Goal: Task Accomplishment & Management: Use online tool/utility

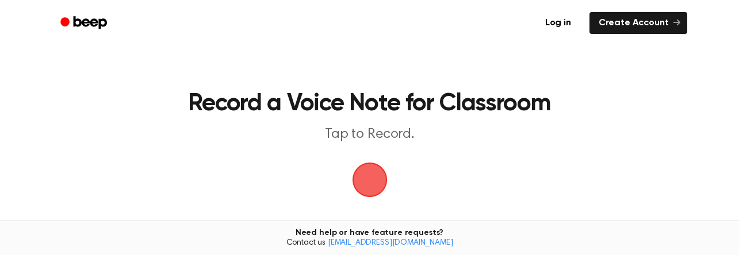
click at [382, 177] on span "button" at bounding box center [370, 180] width 32 height 32
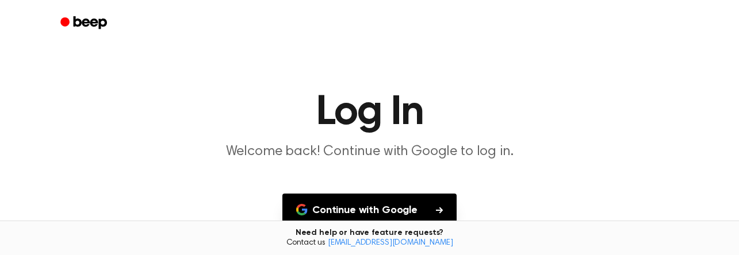
scroll to position [61, 0]
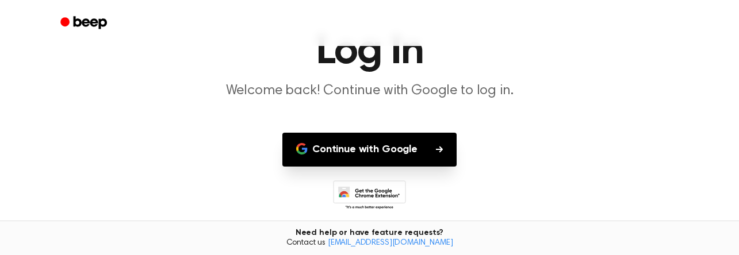
click at [368, 155] on button "Continue with Google" at bounding box center [369, 150] width 174 height 34
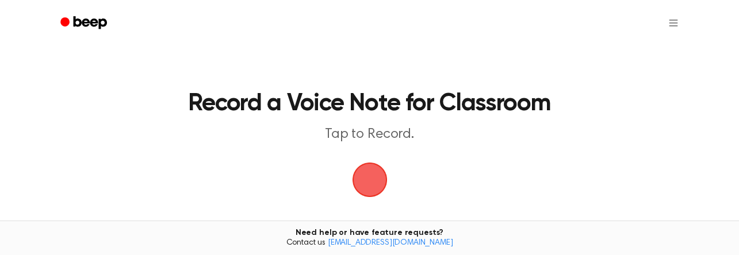
click at [374, 182] on span "button" at bounding box center [370, 180] width 32 height 32
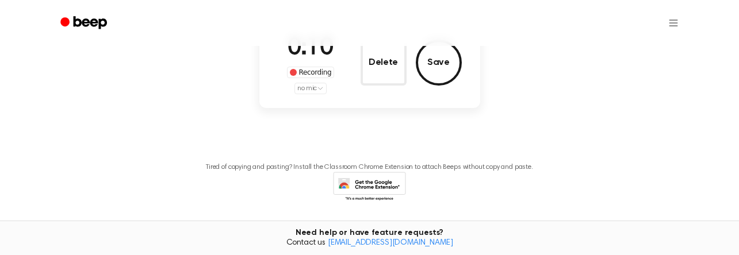
scroll to position [148, 0]
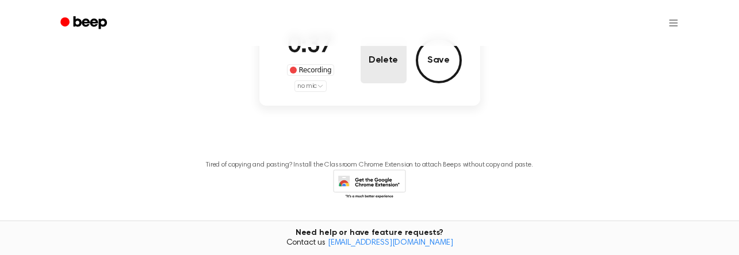
click at [380, 66] on button "Delete" at bounding box center [384, 60] width 46 height 46
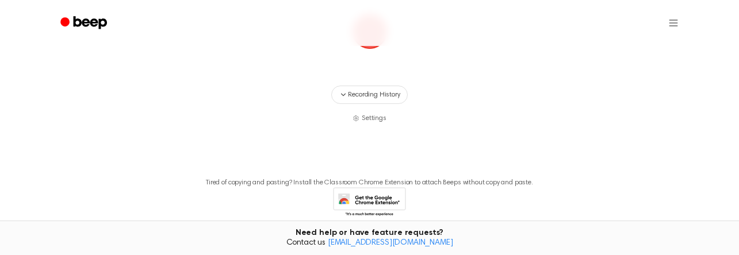
scroll to position [166, 0]
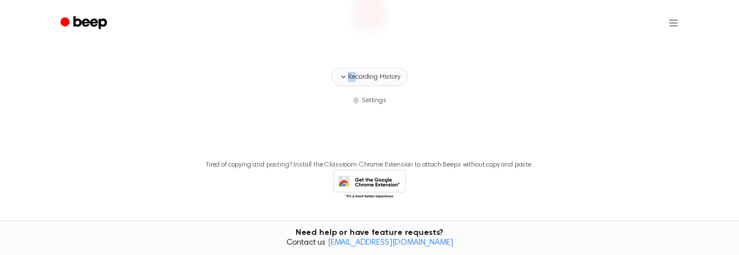
drag, startPoint x: 363, startPoint y: 18, endPoint x: 357, endPoint y: 78, distance: 59.5
click at [357, 78] on div "Record a Voice Note for Classroom Tap to Record. Recording History Settings Tir…" at bounding box center [369, 61] width 739 height 455
click at [357, 78] on span "Recording History" at bounding box center [374, 77] width 52 height 10
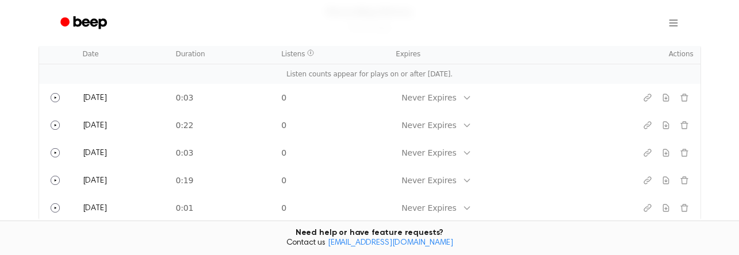
scroll to position [283, 0]
drag, startPoint x: 91, startPoint y: 56, endPoint x: 557, endPoint y: 17, distance: 467.5
click at [557, 17] on div "Record a Voice Note for Classroom Tap to Record. Recording History 5 recording …" at bounding box center [369, 72] width 739 height 710
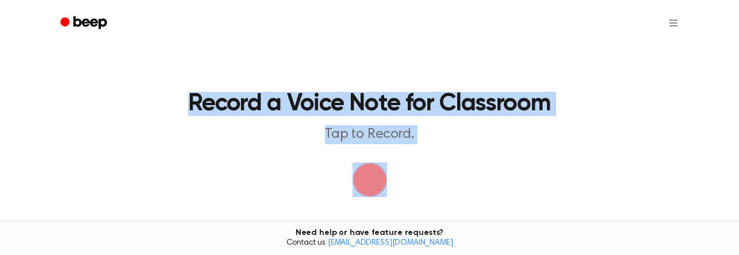
click at [361, 190] on span "button" at bounding box center [370, 180] width 32 height 32
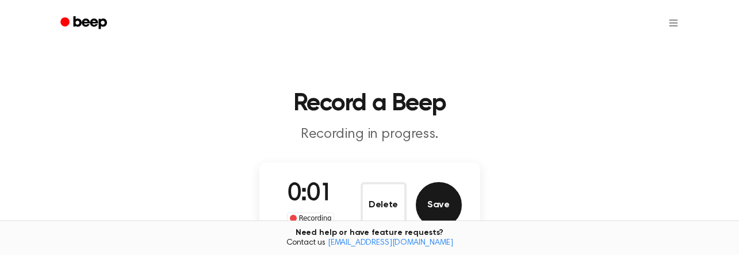
drag, startPoint x: 361, startPoint y: 190, endPoint x: 440, endPoint y: 198, distance: 79.3
click at [440, 198] on div "Delete Save" at bounding box center [411, 205] width 101 height 46
click at [440, 198] on button "Save" at bounding box center [439, 205] width 46 height 46
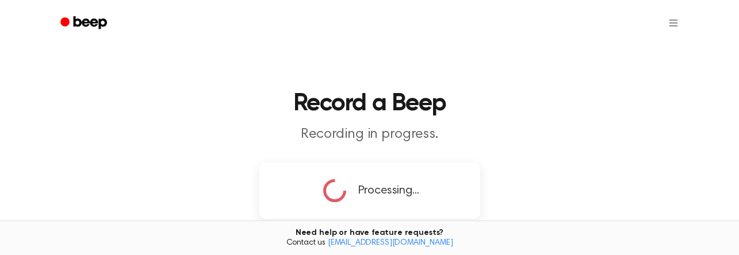
copy main "Record a Voice Note for Classroom Tap to Record. Recording History 5 recording …"
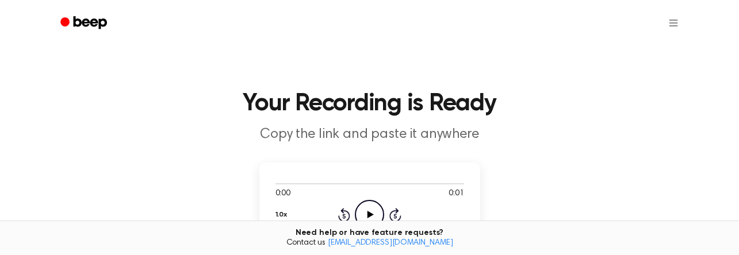
click at [374, 210] on icon "Play Audio" at bounding box center [369, 214] width 29 height 29
click at [365, 211] on icon "Play Audio" at bounding box center [369, 214] width 29 height 29
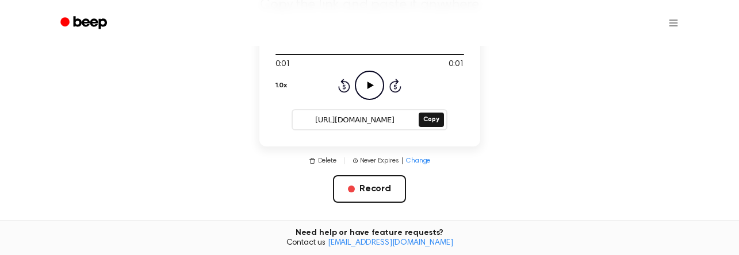
scroll to position [131, 0]
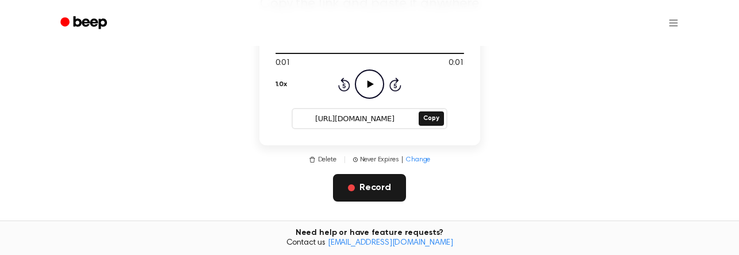
click at [372, 189] on button "Record" at bounding box center [369, 188] width 73 height 28
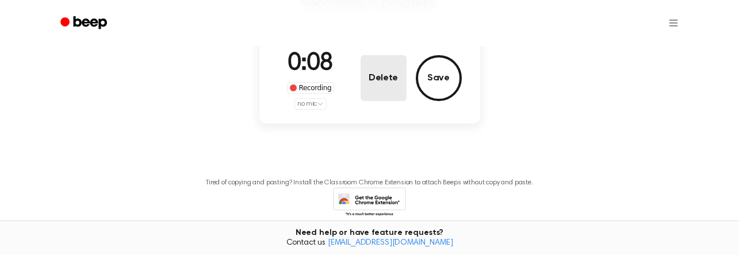
click at [382, 86] on button "Delete" at bounding box center [384, 78] width 46 height 46
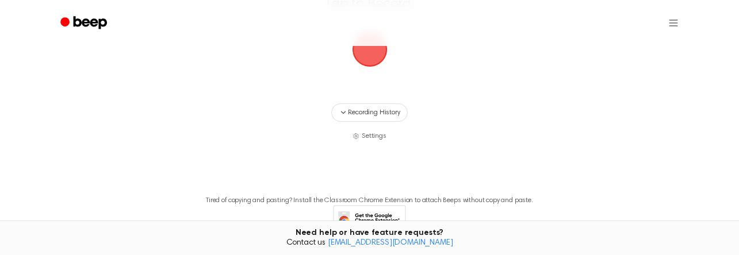
scroll to position [148, 0]
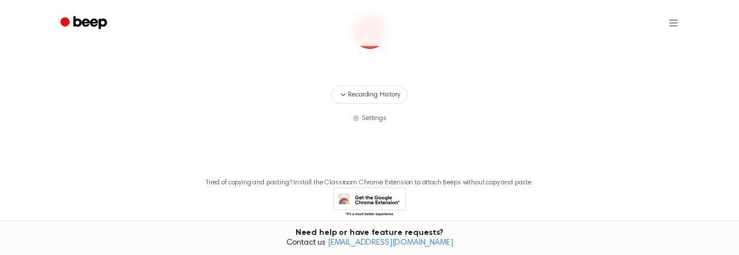
click at [372, 48] on span "button" at bounding box center [370, 32] width 32 height 32
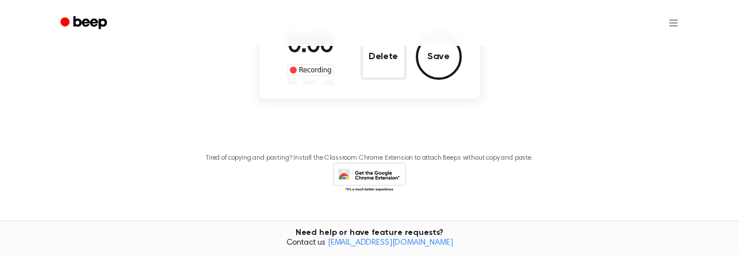
scroll to position [124, 0]
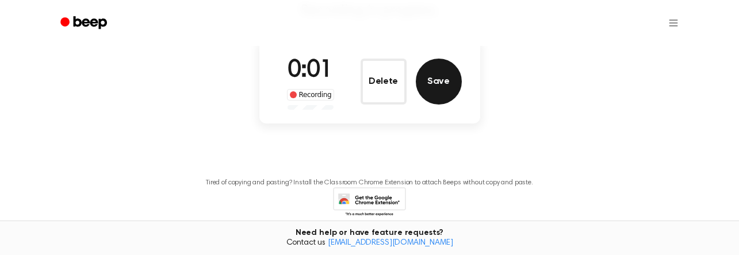
click at [423, 77] on button "Save" at bounding box center [439, 82] width 46 height 46
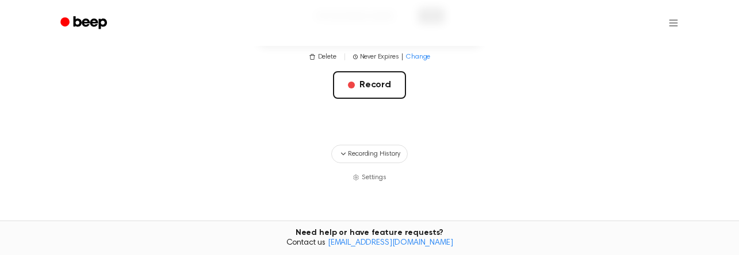
scroll to position [293, 0]
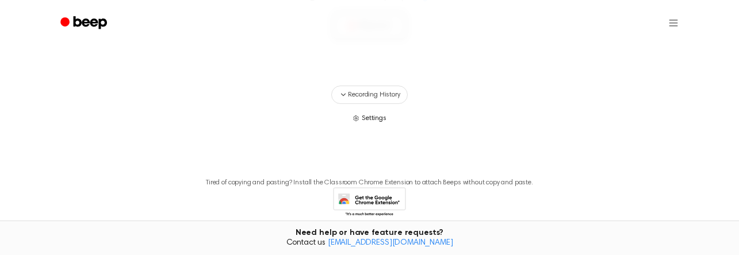
click at [370, 118] on span "Settings" at bounding box center [374, 118] width 25 height 10
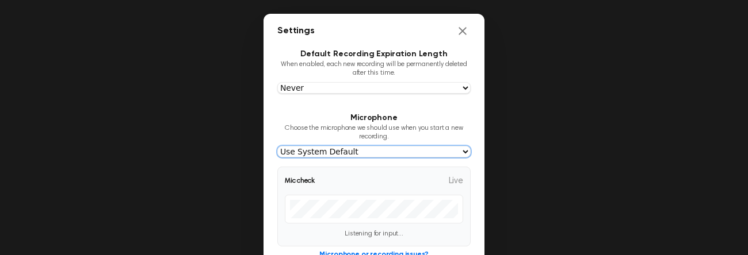
click at [373, 151] on select "Use System Default Stereo Mix (Realtek(R) Audio) Microphone (Realtek(R) Audio) …" at bounding box center [373, 152] width 193 height 12
click at [277, 148] on select "Use System Default Stereo Mix (Realtek(R) Audio) Microphone (Realtek(R) Audio) …" at bounding box center [373, 152] width 193 height 12
click at [374, 155] on select "Use System Default Stereo Mix (Realtek(R) Audio) Microphone (Realtek(R) Audio) …" at bounding box center [373, 152] width 193 height 12
click at [277, 148] on select "Use System Default Stereo Mix (Realtek(R) Audio) Microphone (Realtek(R) Audio) …" at bounding box center [373, 152] width 193 height 12
click at [387, 157] on select "Use System Default Stereo Mix (Realtek(R) Audio) Microphone (Realtek(R) Audio) …" at bounding box center [373, 152] width 193 height 12
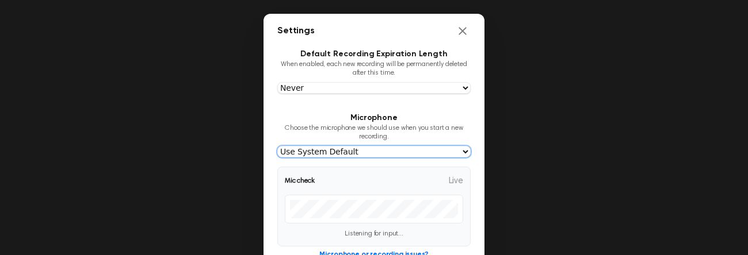
click at [277, 148] on select "Use System Default Stereo Mix (Realtek(R) Audio) Microphone (Realtek(R) Audio) …" at bounding box center [373, 152] width 193 height 12
click at [382, 155] on select "Use System Default Stereo Mix (Realtek(R) Audio) Microphone (Realtek(R) Audio) …" at bounding box center [373, 152] width 193 height 12
click at [277, 148] on select "Use System Default Stereo Mix (Realtek(R) Audio) Microphone (Realtek(R) Audio) …" at bounding box center [373, 152] width 193 height 12
click at [378, 148] on select "Use System Default Stereo Mix (Realtek(R) Audio) Microphone (Realtek(R) Audio) …" at bounding box center [373, 152] width 193 height 12
click at [277, 148] on select "Use System Default Stereo Mix (Realtek(R) Audio) Microphone (Realtek(R) Audio) …" at bounding box center [373, 152] width 193 height 12
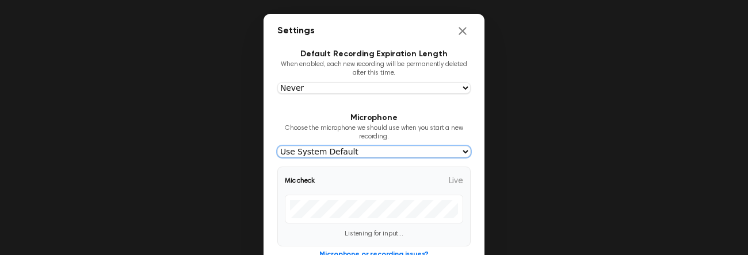
click at [382, 158] on select "Use System Default Stereo Mix (Realtek(R) Audio) Microphone (Realtek(R) Audio) …" at bounding box center [373, 152] width 193 height 12
select select "f02e49f2f0aa0e47fa666489c0f0b46ed6971d2516e169f800d679686a2cc830"
click at [277, 148] on select "Use System Default Stereo Mix (Realtek(R) Audio) Microphone (Realtek(R) Audio) …" at bounding box center [373, 152] width 193 height 12
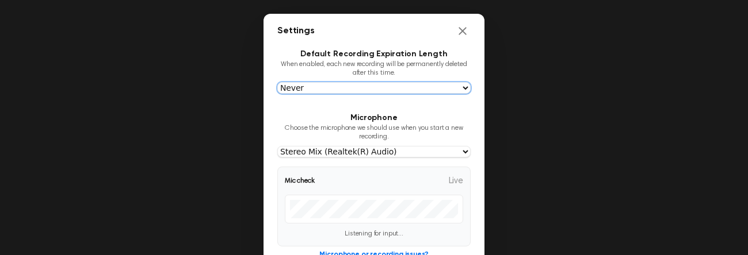
click at [392, 93] on select "Never [DATE] [DATE] [DATE] [DATE]" at bounding box center [373, 88] width 193 height 12
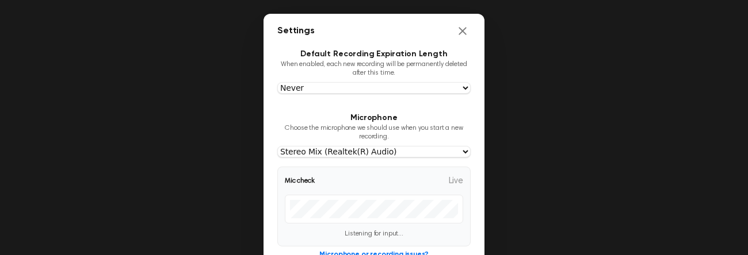
click at [460, 22] on div "Settings" at bounding box center [373, 31] width 221 height 35
click at [457, 35] on icon "Close settings" at bounding box center [463, 31] width 12 height 12
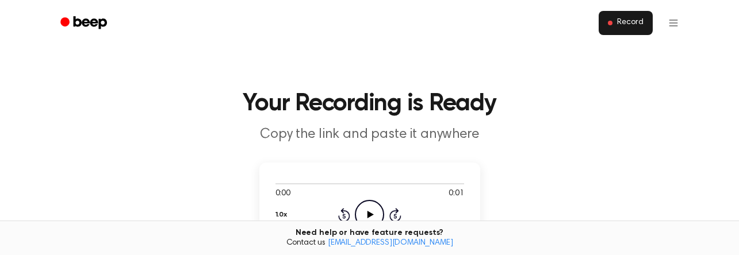
click at [630, 31] on button "Record" at bounding box center [625, 23] width 53 height 24
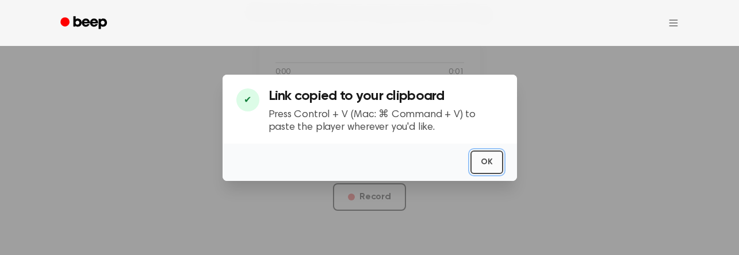
click at [482, 158] on button "OK" at bounding box center [486, 163] width 33 height 24
